Goal: Book appointment/travel/reservation

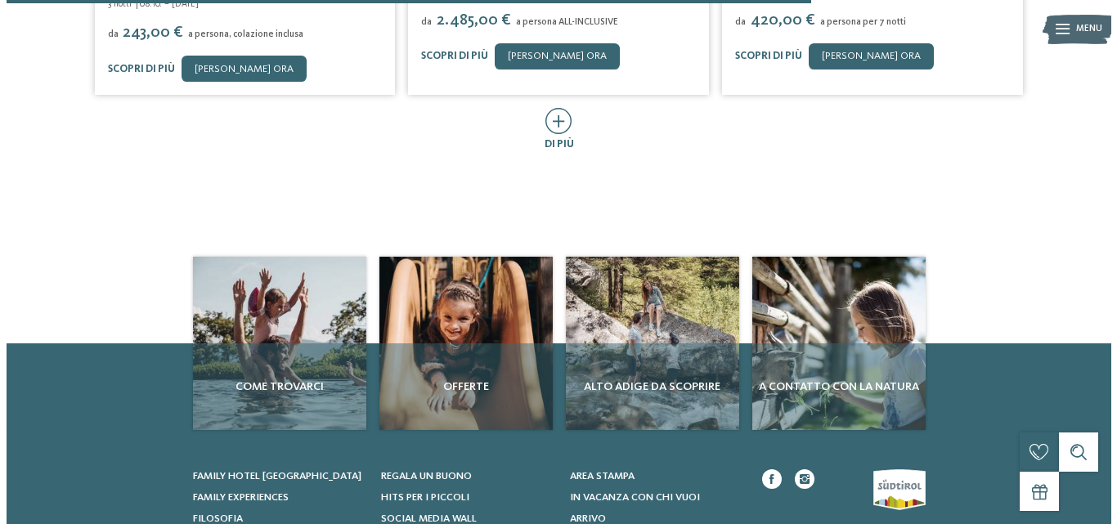
scroll to position [458, 0]
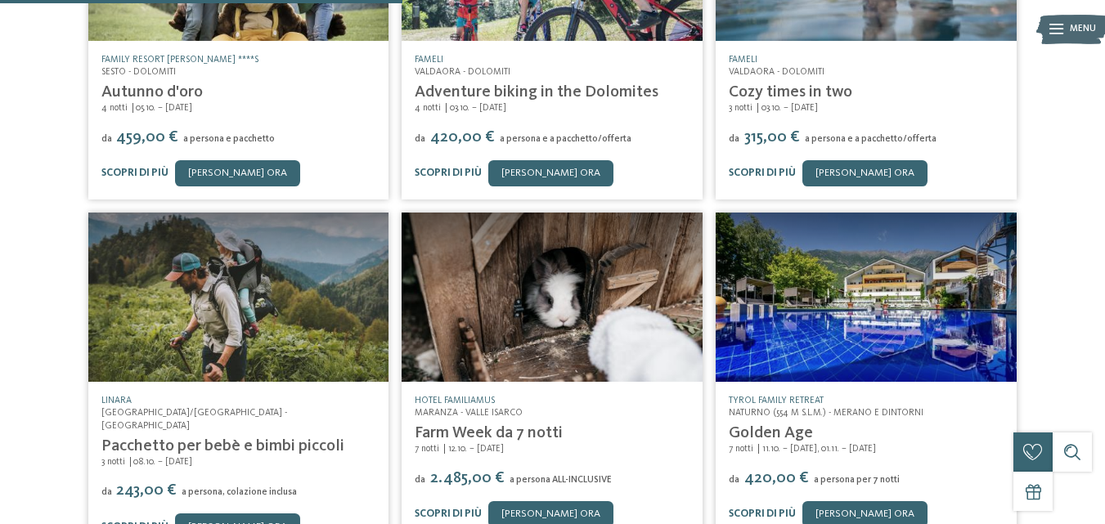
click at [779, 438] on link "Golden Age" at bounding box center [771, 433] width 84 height 16
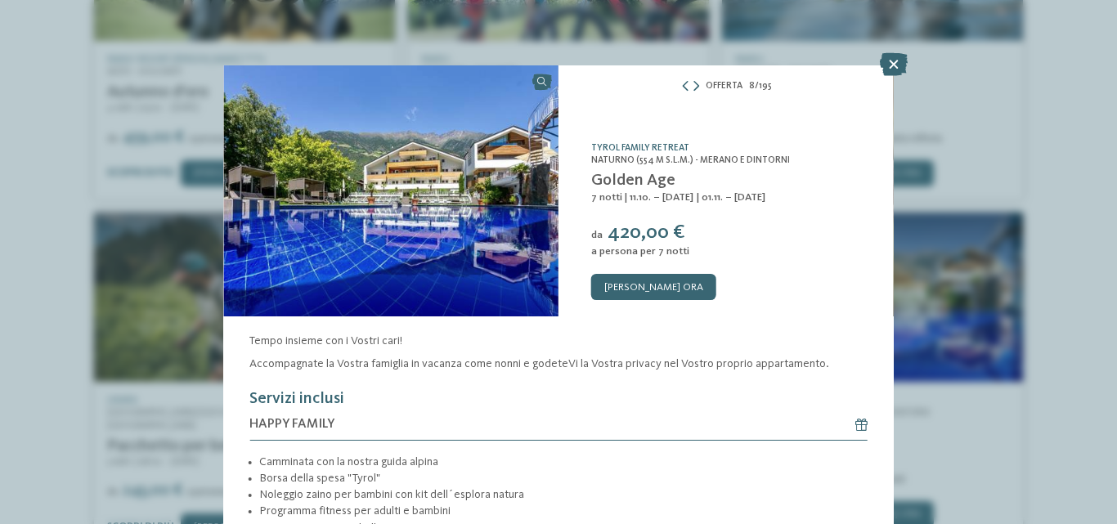
click at [766, 192] on span "| 11.10. – [DATE] | 01.11. – [DATE]" at bounding box center [695, 197] width 142 height 11
click at [591, 143] on link "TYROL family retreat" at bounding box center [640, 148] width 98 height 10
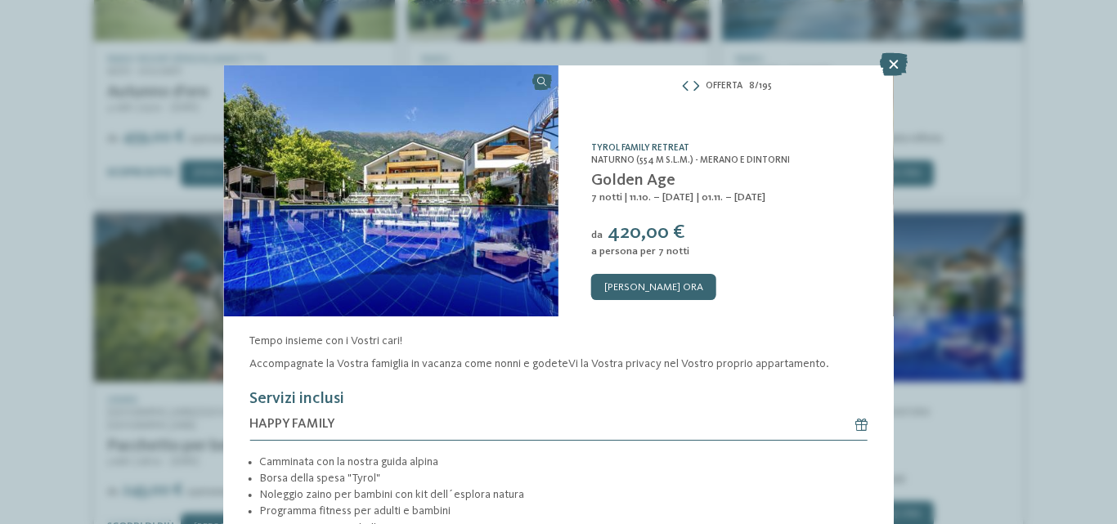
click at [591, 143] on link "TYROL family retreat" at bounding box center [640, 148] width 98 height 10
